Goal: Navigation & Orientation: Find specific page/section

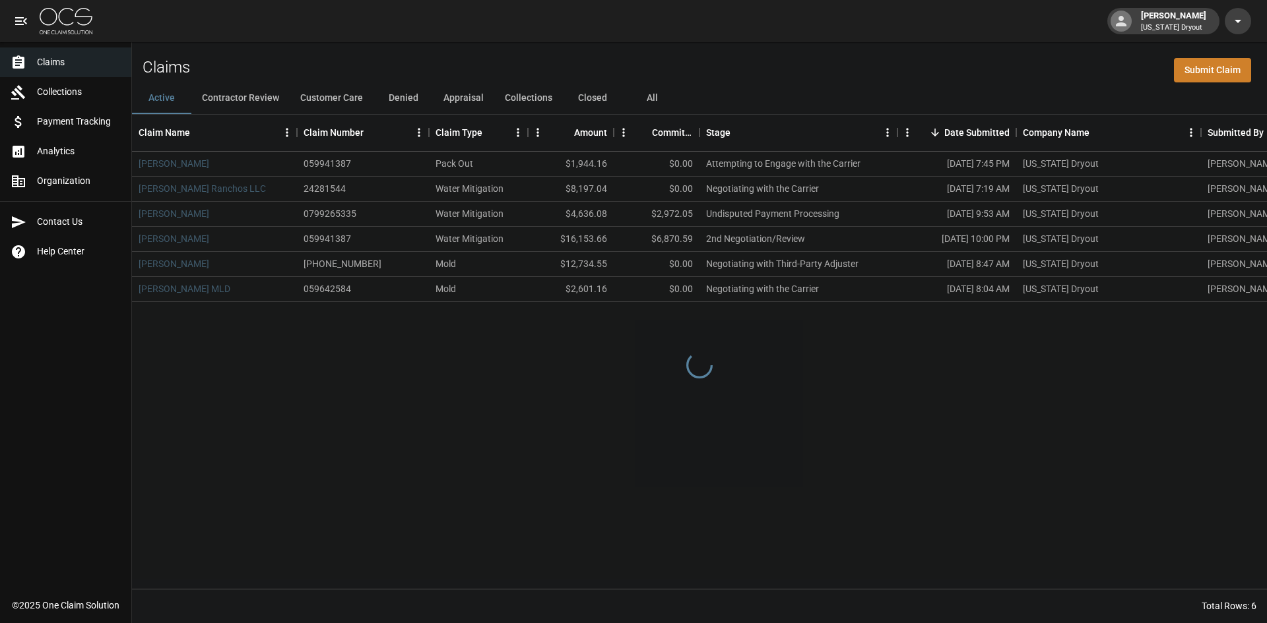
click at [66, 26] on img at bounding box center [66, 21] width 53 height 26
